Goal: Information Seeking & Learning: Learn about a topic

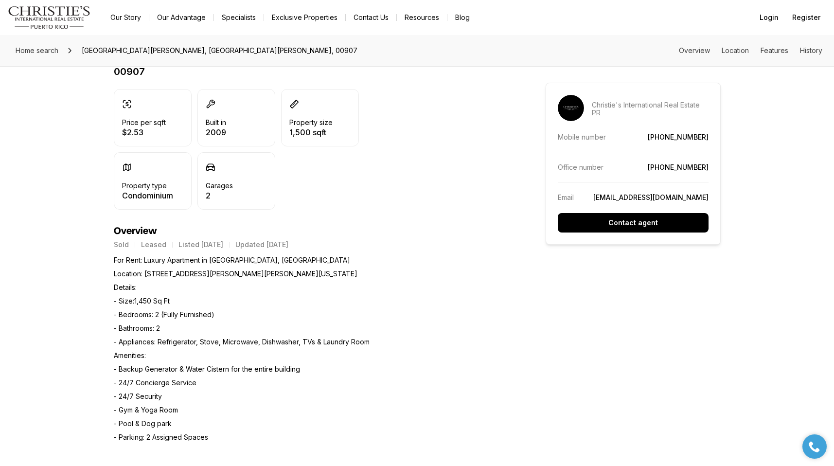
scroll to position [611, 0]
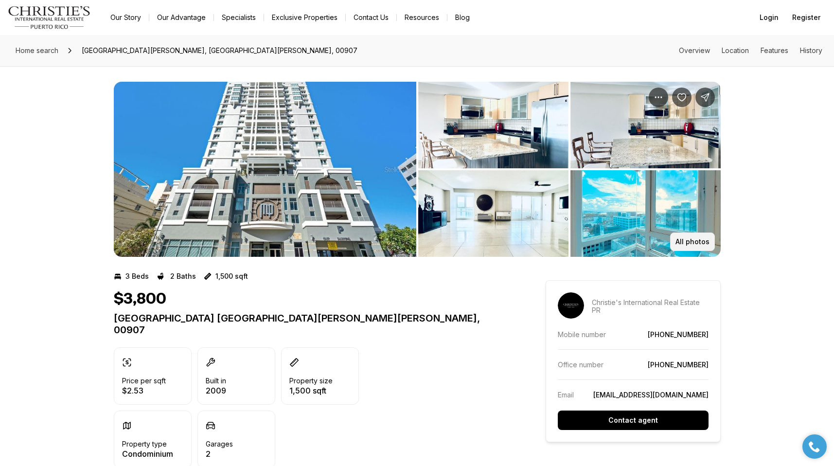
click at [710, 241] on button "All photos" at bounding box center [692, 242] width 45 height 18
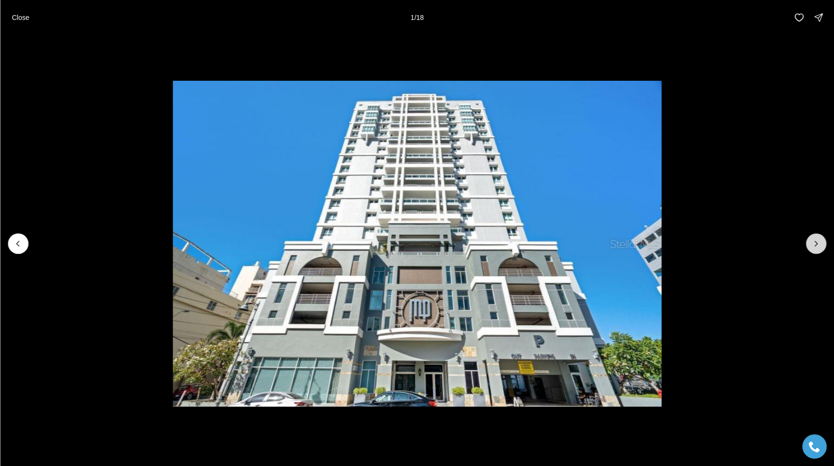
click at [815, 245] on icon "Next slide" at bounding box center [817, 244] width 10 height 10
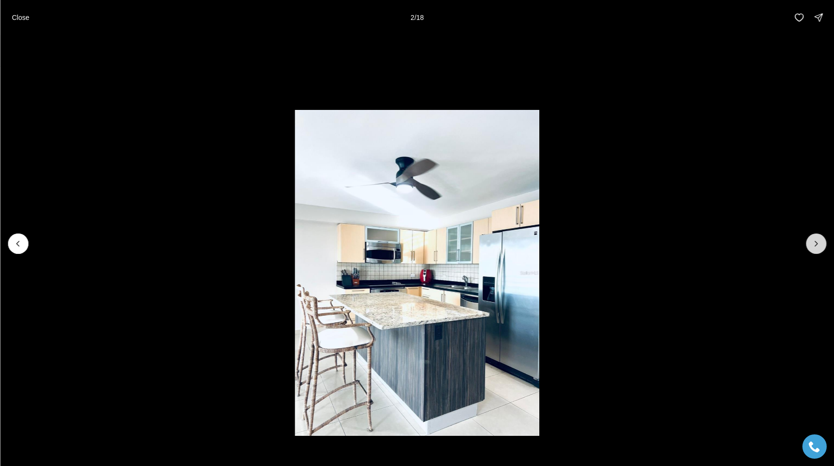
click at [815, 245] on icon "Next slide" at bounding box center [817, 244] width 10 height 10
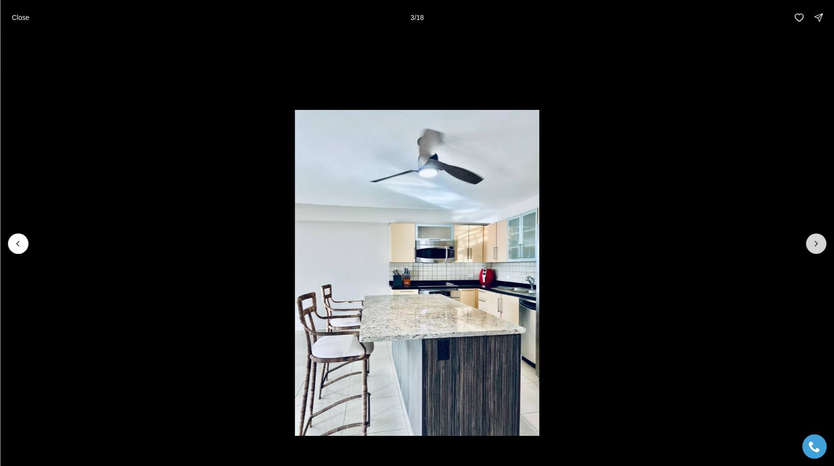
click at [815, 245] on icon "Next slide" at bounding box center [817, 244] width 10 height 10
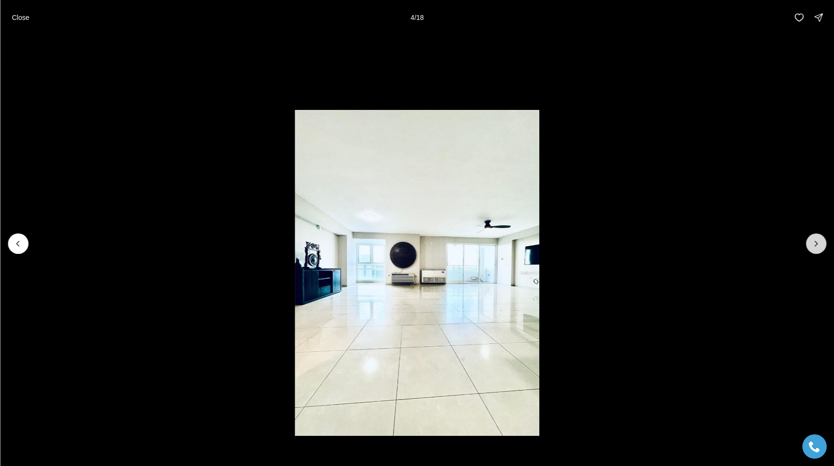
click at [815, 245] on icon "Next slide" at bounding box center [817, 244] width 10 height 10
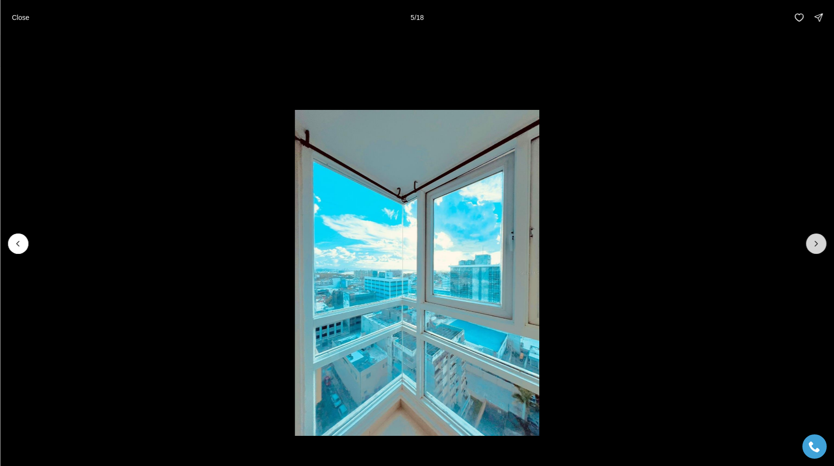
click at [815, 245] on icon "Next slide" at bounding box center [817, 244] width 10 height 10
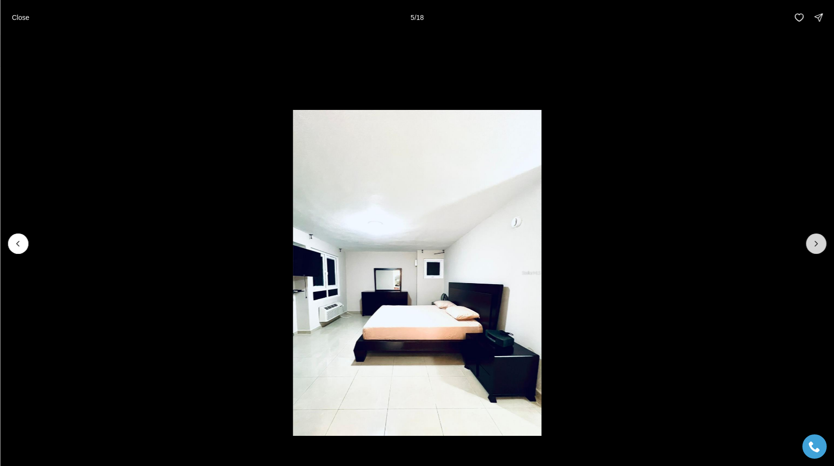
click at [815, 245] on icon "Next slide" at bounding box center [817, 244] width 10 height 10
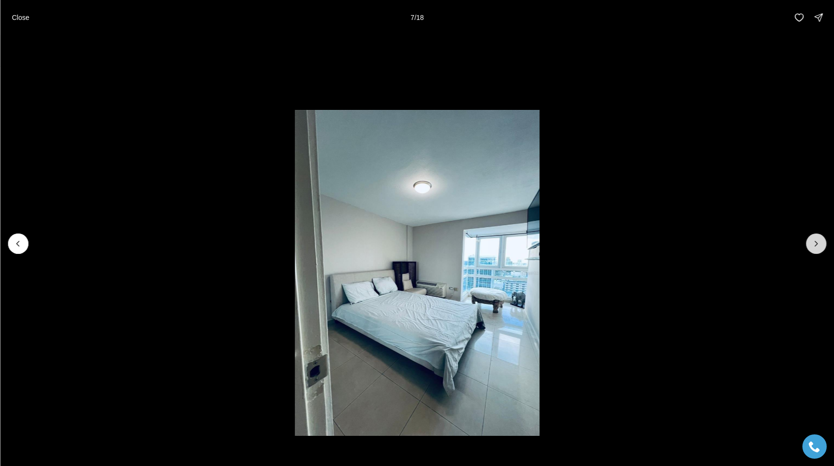
click at [815, 245] on icon "Next slide" at bounding box center [817, 244] width 10 height 10
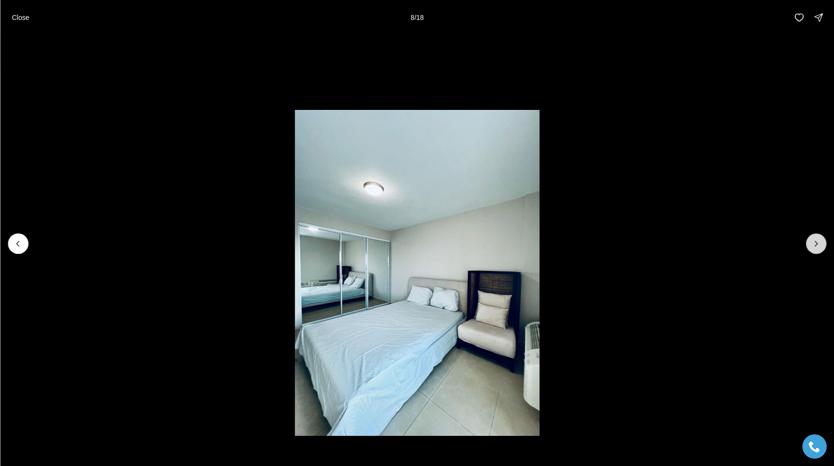
click at [815, 245] on icon "Next slide" at bounding box center [817, 244] width 10 height 10
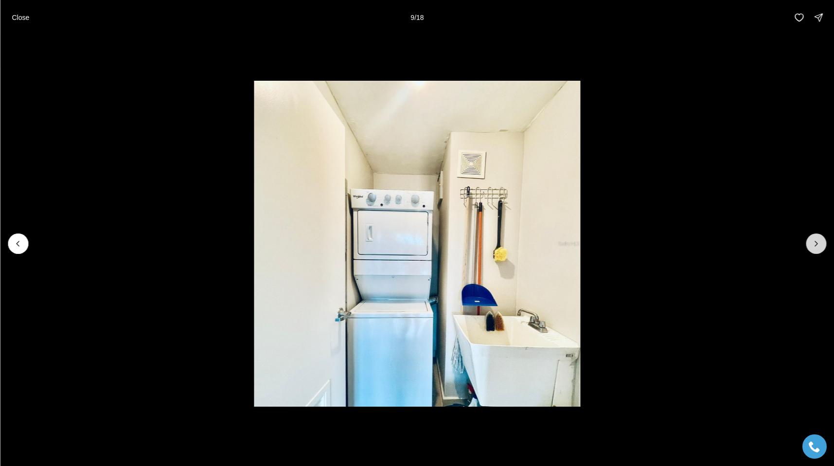
click at [815, 245] on icon "Next slide" at bounding box center [817, 244] width 10 height 10
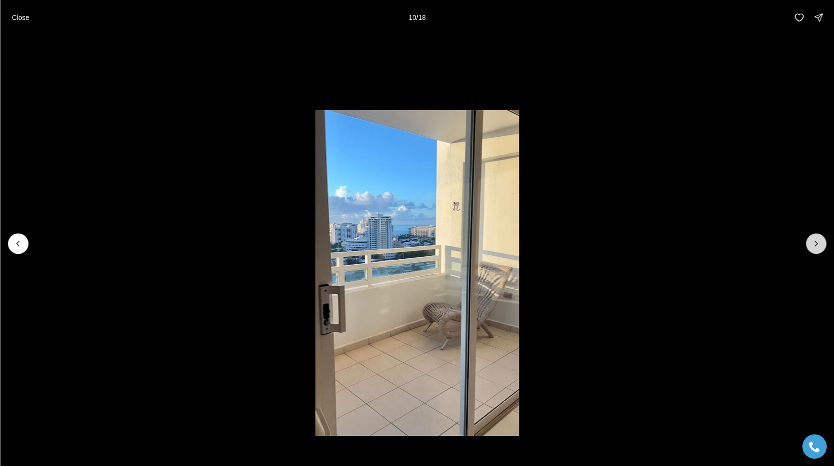
click at [815, 245] on icon "Next slide" at bounding box center [817, 244] width 10 height 10
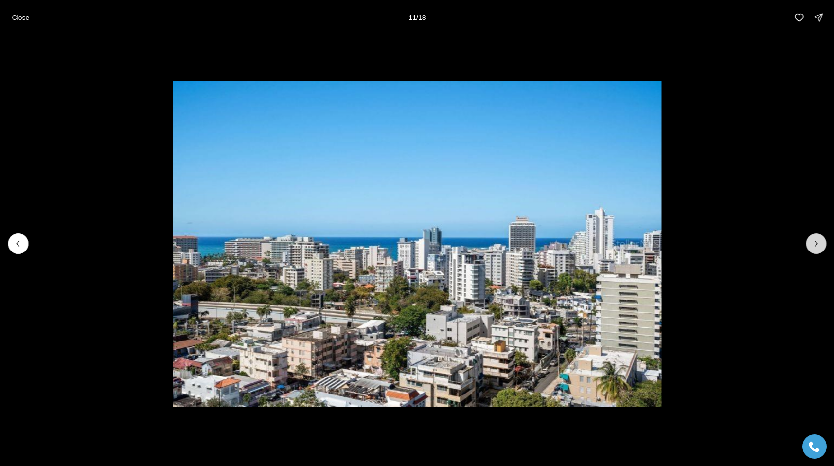
click at [815, 245] on icon "Next slide" at bounding box center [817, 244] width 10 height 10
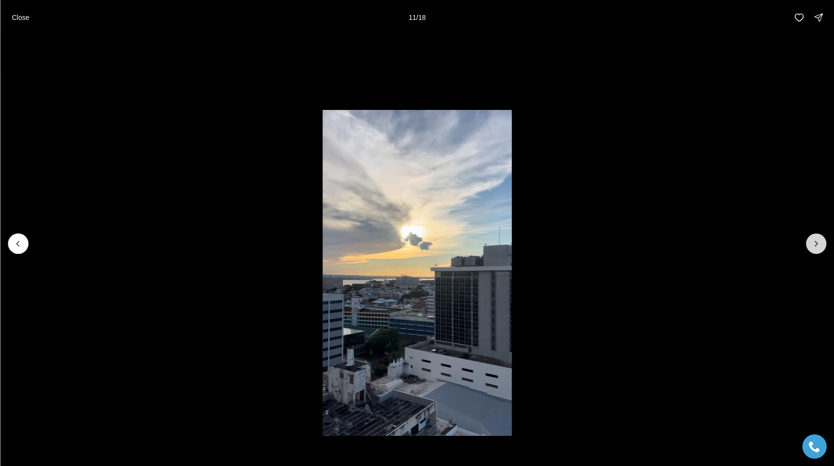
click at [815, 245] on icon "Next slide" at bounding box center [817, 244] width 10 height 10
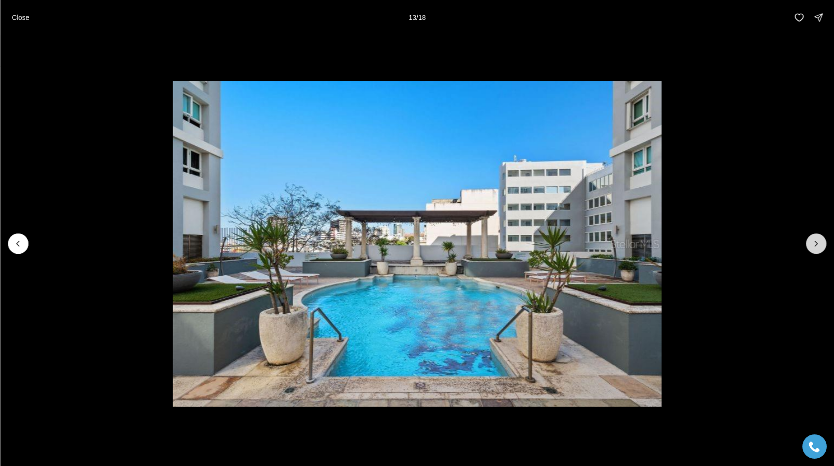
click at [815, 245] on icon "Next slide" at bounding box center [817, 244] width 10 height 10
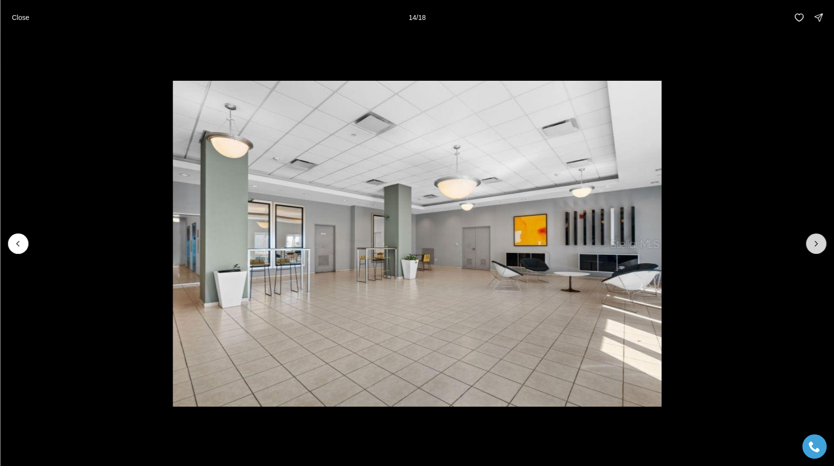
click at [815, 245] on icon "Next slide" at bounding box center [817, 244] width 10 height 10
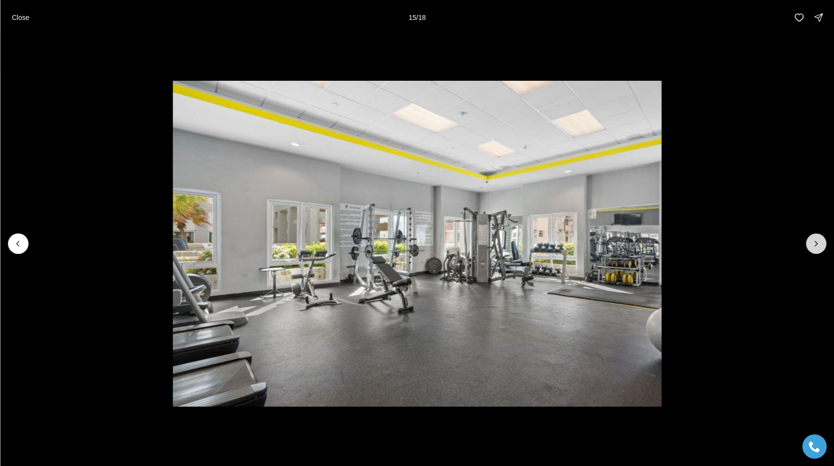
click at [818, 243] on icon "Next slide" at bounding box center [817, 244] width 10 height 10
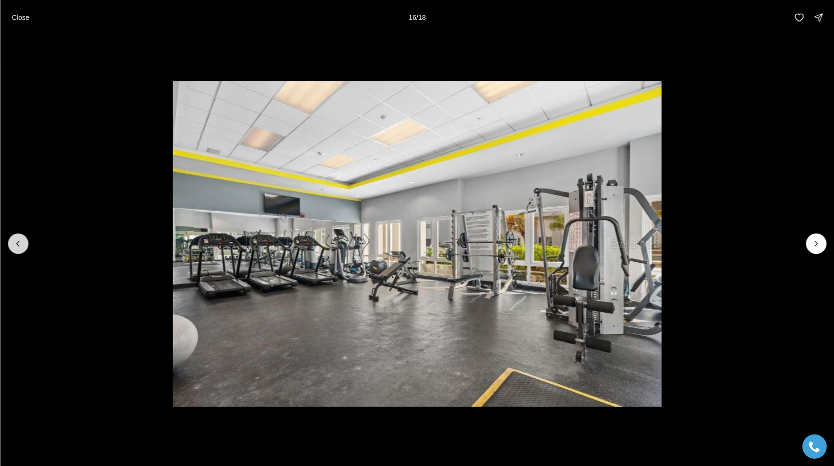
click at [23, 243] on button "Previous slide" at bounding box center [18, 244] width 20 height 20
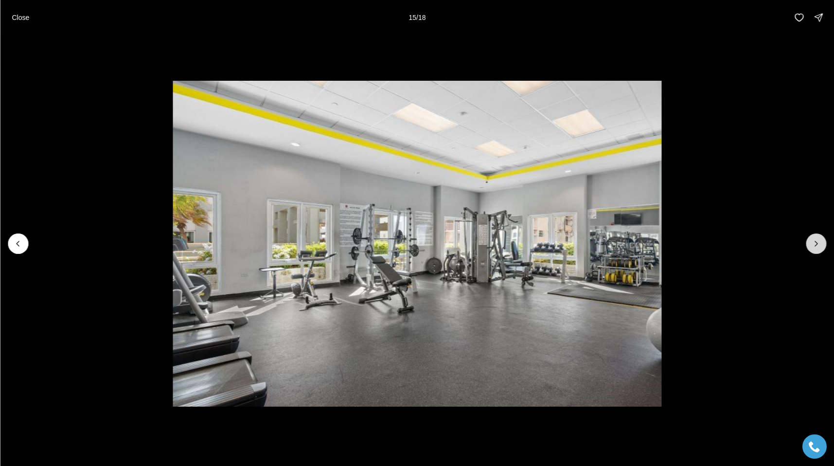
click at [814, 247] on icon "Next slide" at bounding box center [817, 244] width 10 height 10
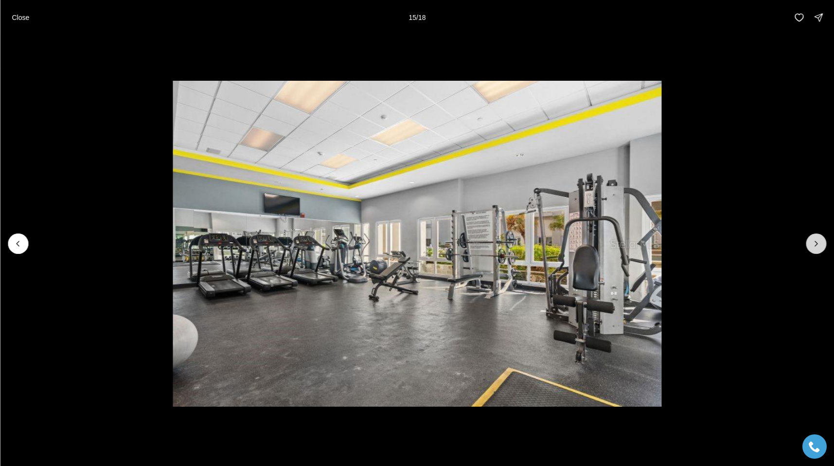
click at [814, 247] on icon "Next slide" at bounding box center [817, 244] width 10 height 10
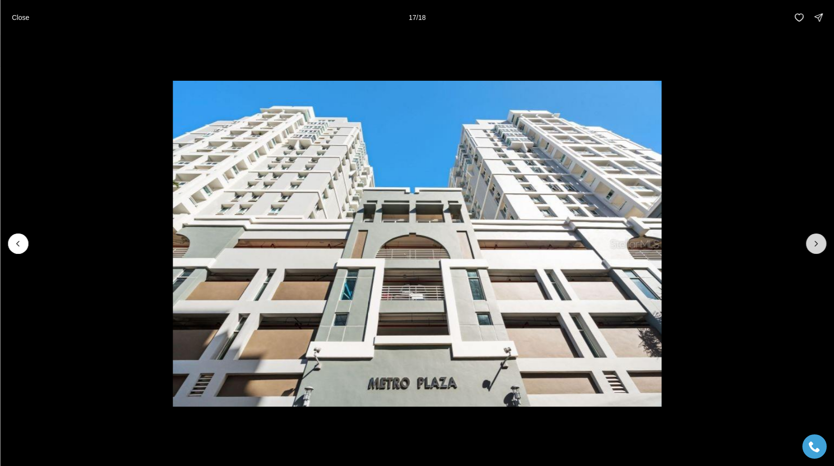
click at [814, 247] on icon "Next slide" at bounding box center [817, 244] width 10 height 10
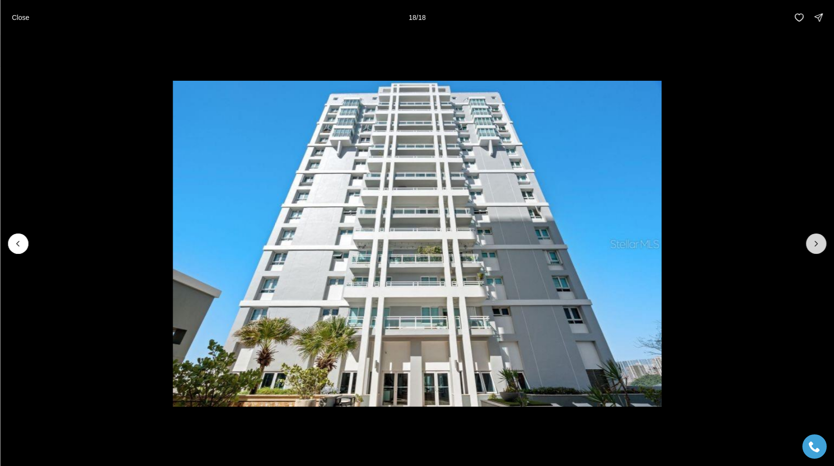
click at [814, 247] on div at bounding box center [816, 244] width 20 height 20
click at [23, 20] on p "Close" at bounding box center [21, 18] width 18 height 8
